Goal: Information Seeking & Learning: Find specific page/section

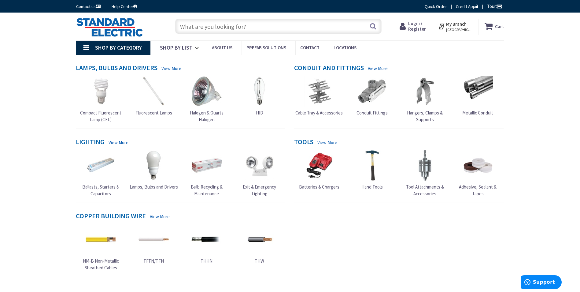
click at [416, 27] on span "Login / Register" at bounding box center [417, 25] width 18 height 11
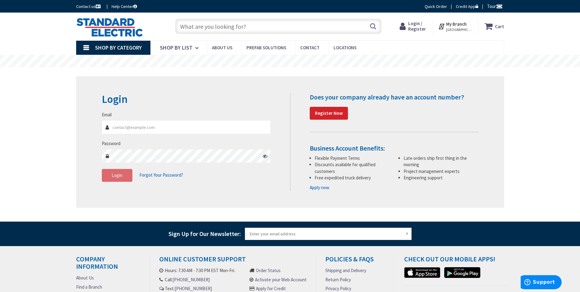
click at [151, 127] on input "Email" at bounding box center [186, 127] width 169 height 14
drag, startPoint x: 152, startPoint y: 127, endPoint x: 131, endPoint y: 131, distance: 21.1
click at [131, 131] on input "Email" at bounding box center [186, 127] width 169 height 14
click at [131, 129] on input "Email" at bounding box center [186, 127] width 169 height 14
type input "[PERSON_NAME][EMAIL_ADDRESS][DOMAIN_NAME]"
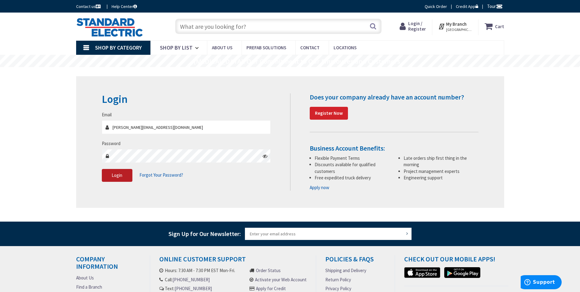
click at [124, 176] on button "Login" at bounding box center [117, 175] width 31 height 13
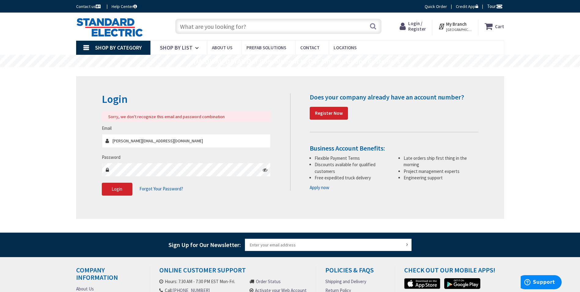
click at [162, 190] on span "Forgot Your Password?" at bounding box center [161, 189] width 44 height 6
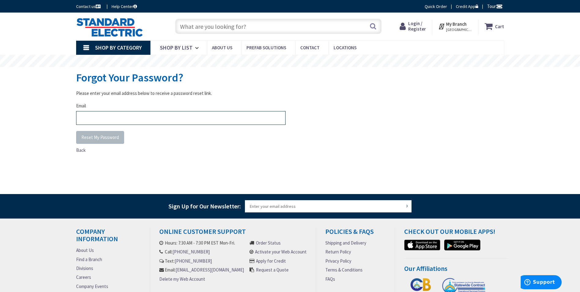
click at [139, 118] on input "Email" at bounding box center [180, 118] width 209 height 14
type input "[PERSON_NAME][EMAIL_ADDRESS][DOMAIN_NAME]"
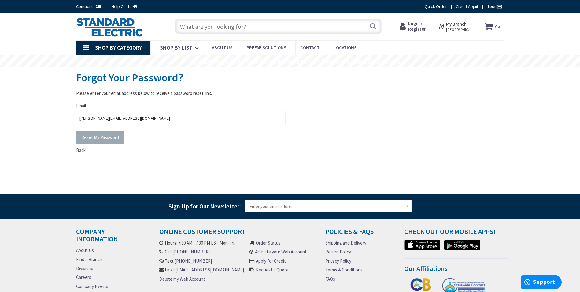
click at [95, 133] on button "Reset My Password" at bounding box center [100, 137] width 48 height 13
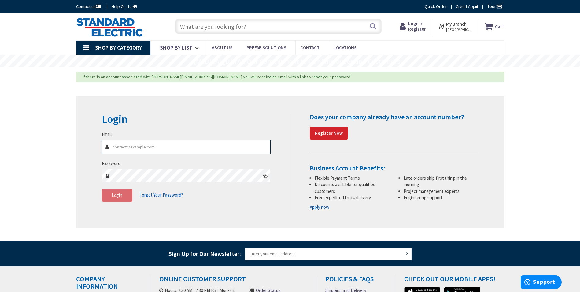
click at [125, 145] on input "Email" at bounding box center [186, 147] width 169 height 14
type input "[PERSON_NAME][EMAIL_ADDRESS][DOMAIN_NAME]"
click at [128, 193] on button "Login" at bounding box center [117, 195] width 31 height 13
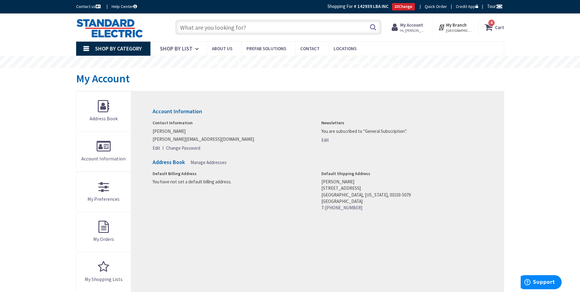
click at [231, 26] on input "text" at bounding box center [278, 27] width 206 height 15
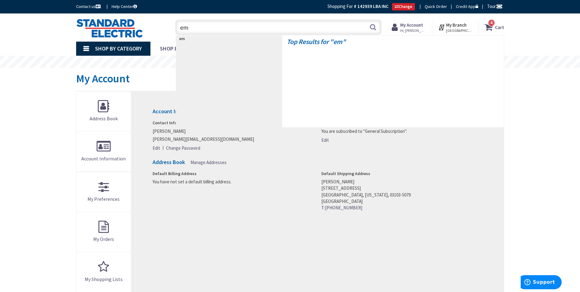
type input "emt"
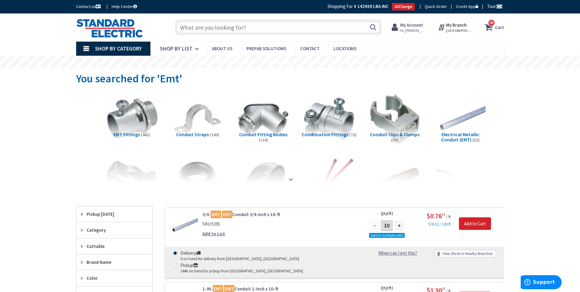
click at [127, 123] on img at bounding box center [131, 118] width 55 height 55
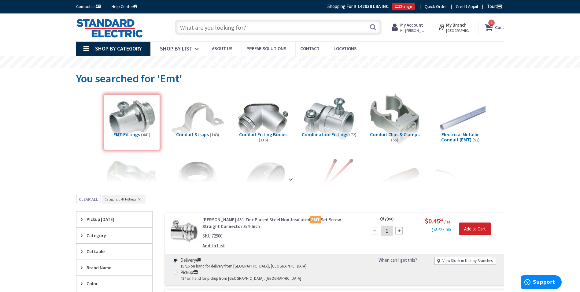
click at [199, 126] on img at bounding box center [197, 118] width 55 height 55
click at [236, 27] on input "text" at bounding box center [278, 27] width 206 height 15
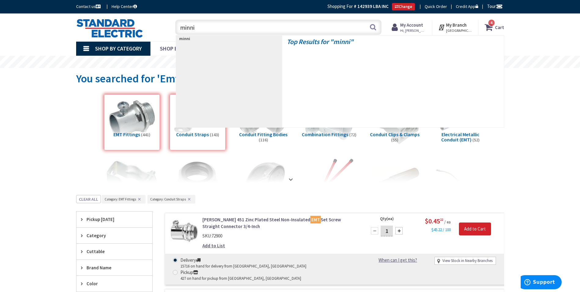
type input "minnis"
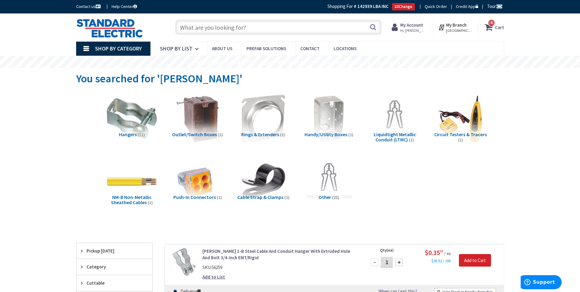
click at [216, 30] on input "text" at bounding box center [278, 27] width 206 height 15
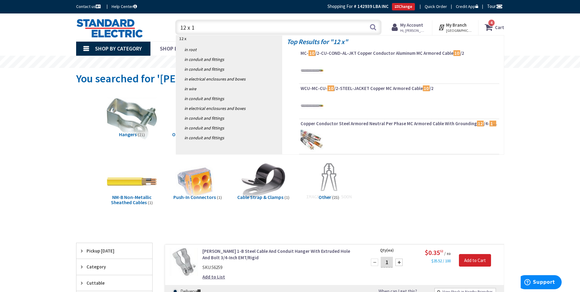
type input "12 x 12"
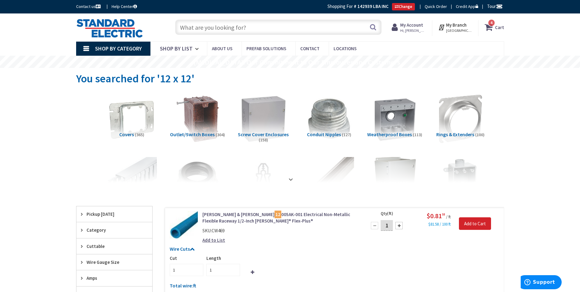
click at [270, 120] on img at bounding box center [262, 118] width 55 height 55
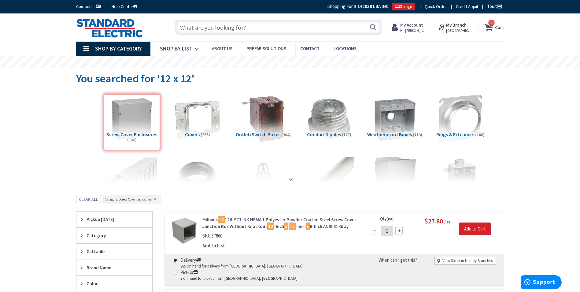
click at [186, 25] on input "text" at bounding box center [278, 27] width 206 height 15
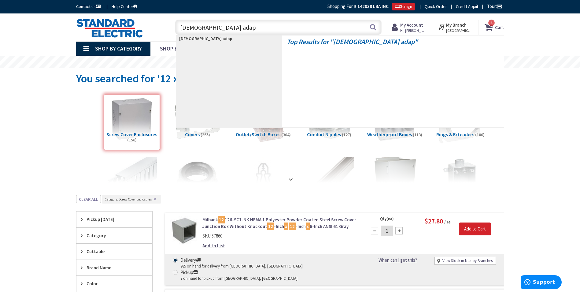
type input "male adapt"
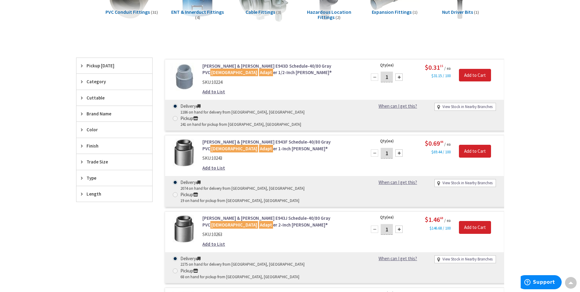
scroll to position [123, 0]
